Goal: Navigation & Orientation: Go to known website

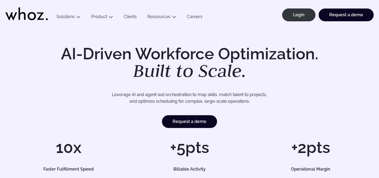
click at [12, 17] on icon at bounding box center [11, 16] width 12 height 8
